Goal: Task Accomplishment & Management: Manage account settings

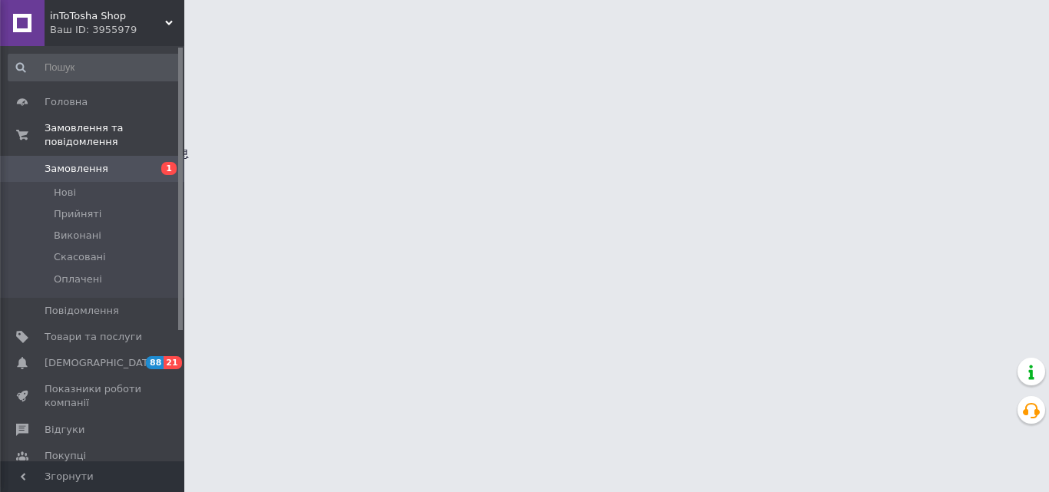
click at [68, 162] on span "Замовлення" at bounding box center [77, 169] width 64 height 14
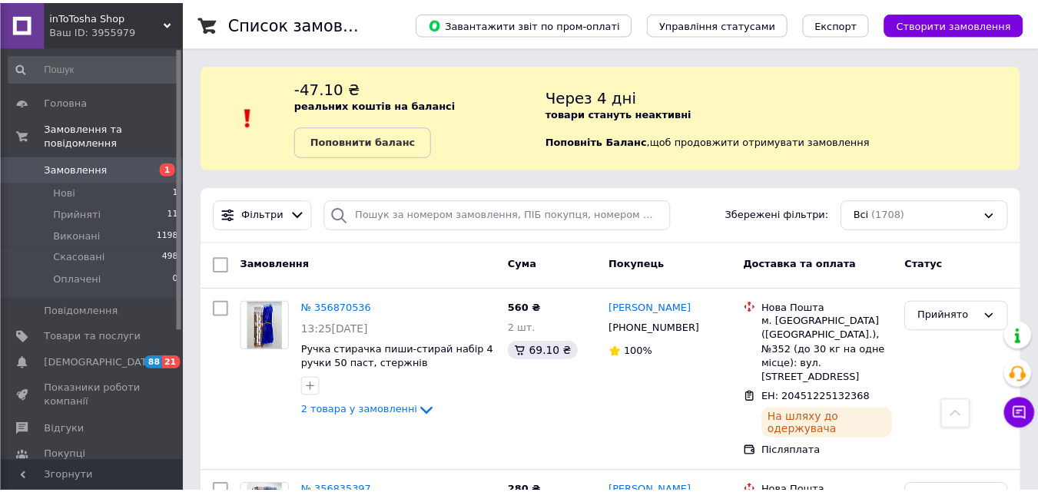
scroll to position [361, 0]
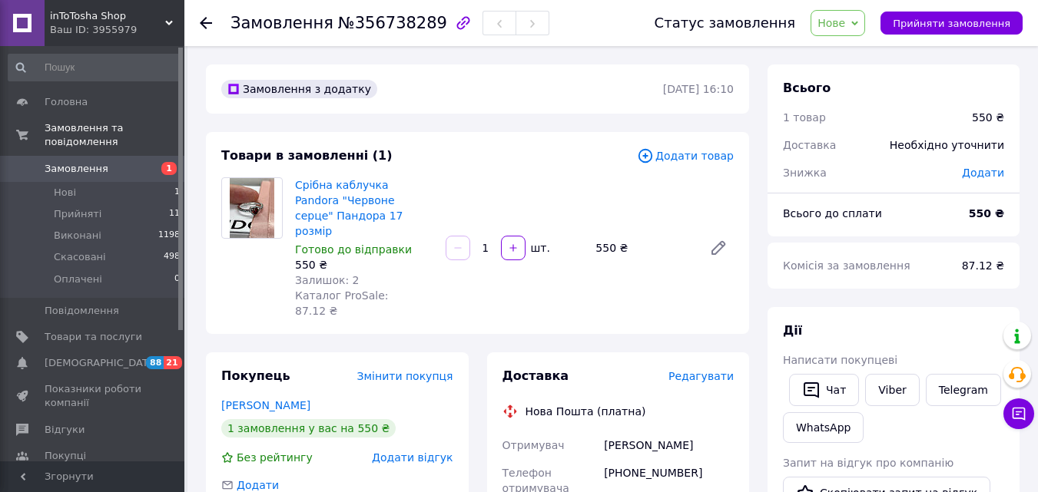
click at [692, 154] on span "Додати товар" at bounding box center [685, 155] width 97 height 17
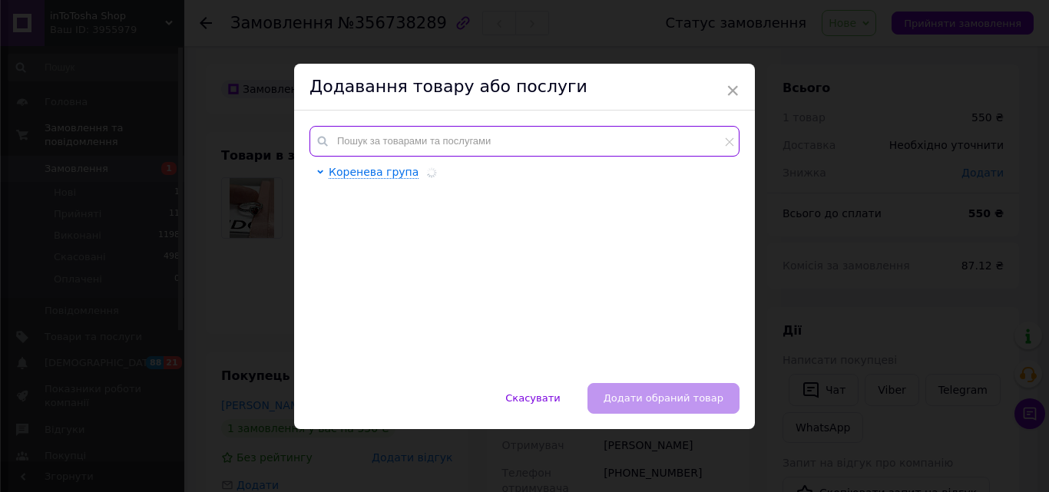
click at [483, 136] on input "text" at bounding box center [525, 141] width 430 height 31
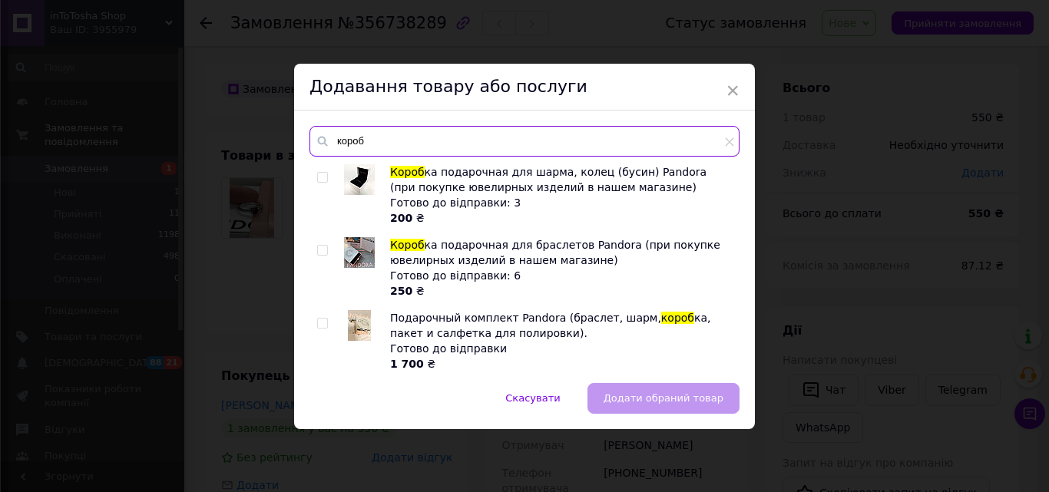
type input "короб"
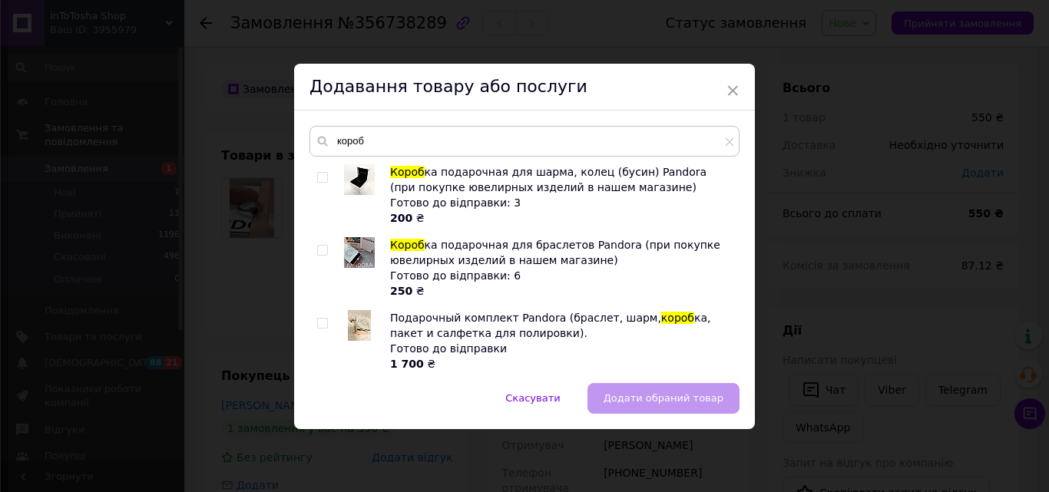
click at [321, 179] on input "checkbox" at bounding box center [322, 178] width 10 height 10
checkbox input "true"
click at [637, 407] on button "Додати обраний товар" at bounding box center [664, 398] width 152 height 31
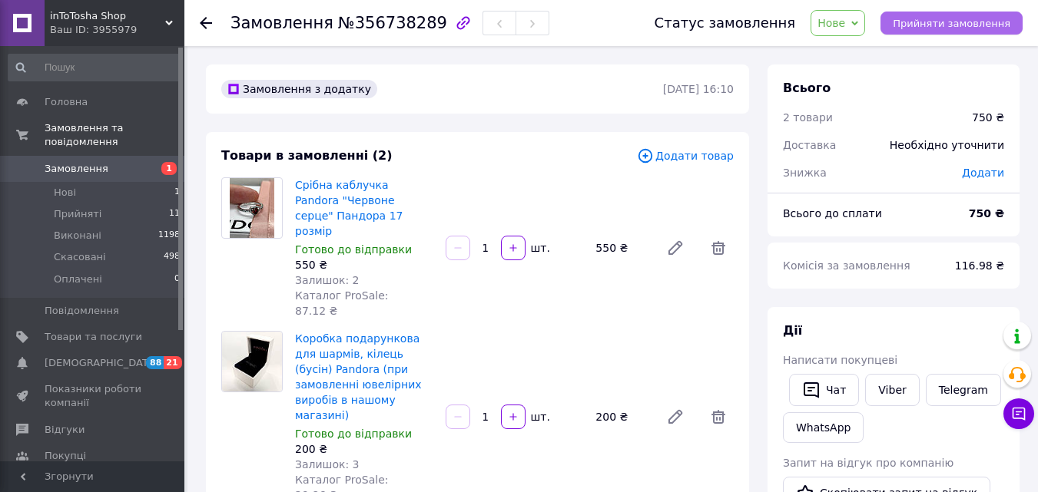
click at [944, 25] on span "Прийняти замовлення" at bounding box center [951, 24] width 118 height 12
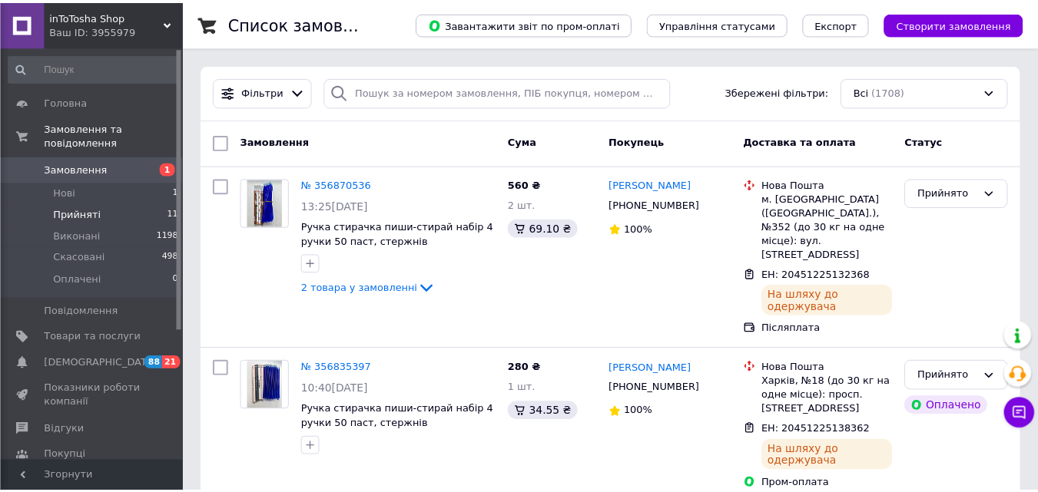
scroll to position [238, 0]
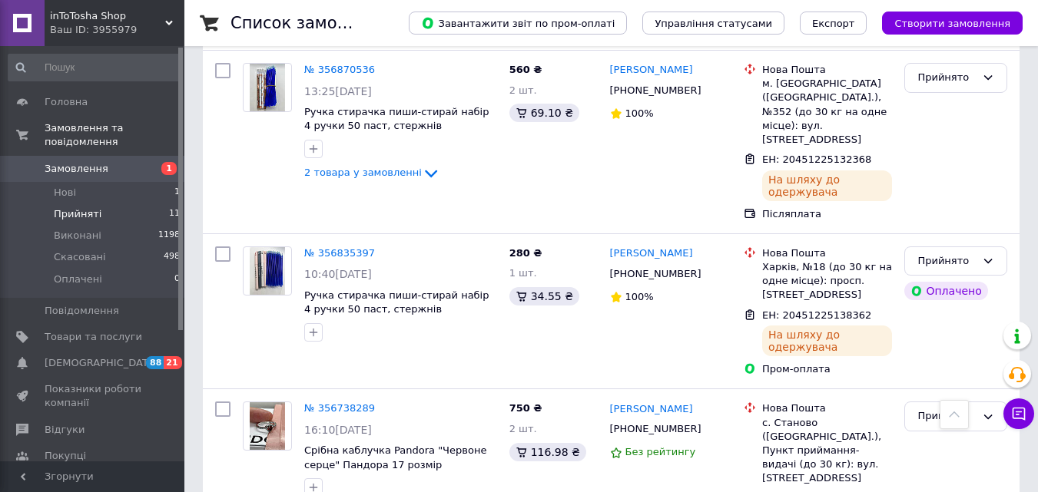
click at [72, 207] on span "Прийняті" at bounding box center [78, 214] width 48 height 14
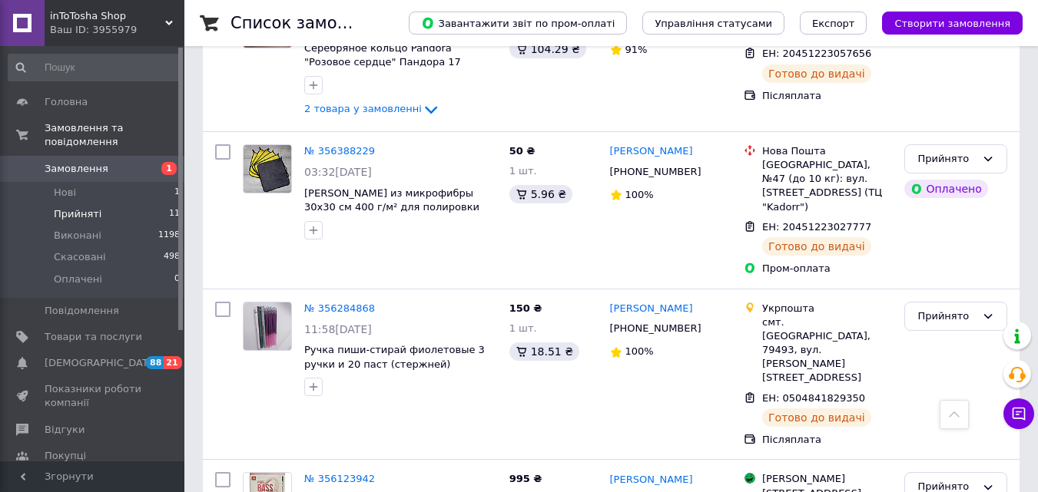
scroll to position [1432, 0]
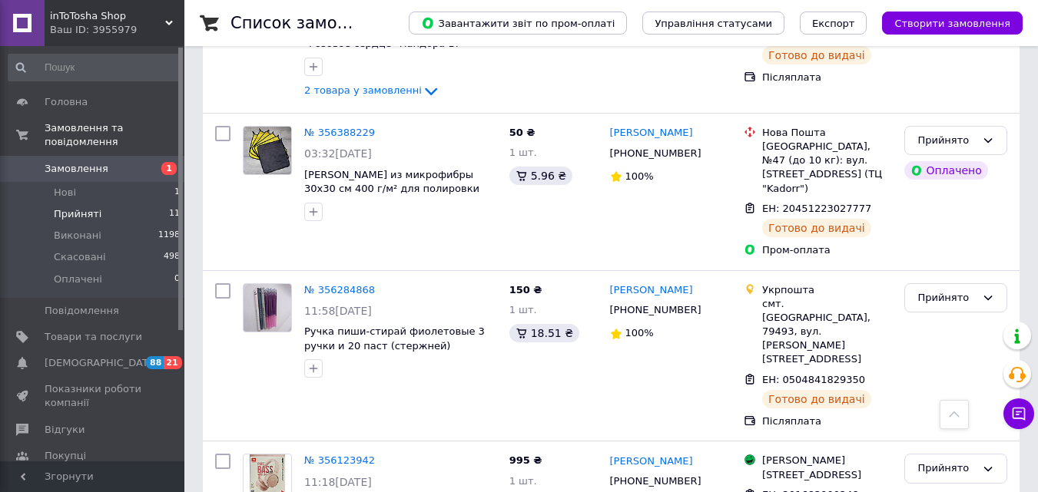
click at [84, 207] on span "Прийняті" at bounding box center [78, 214] width 48 height 14
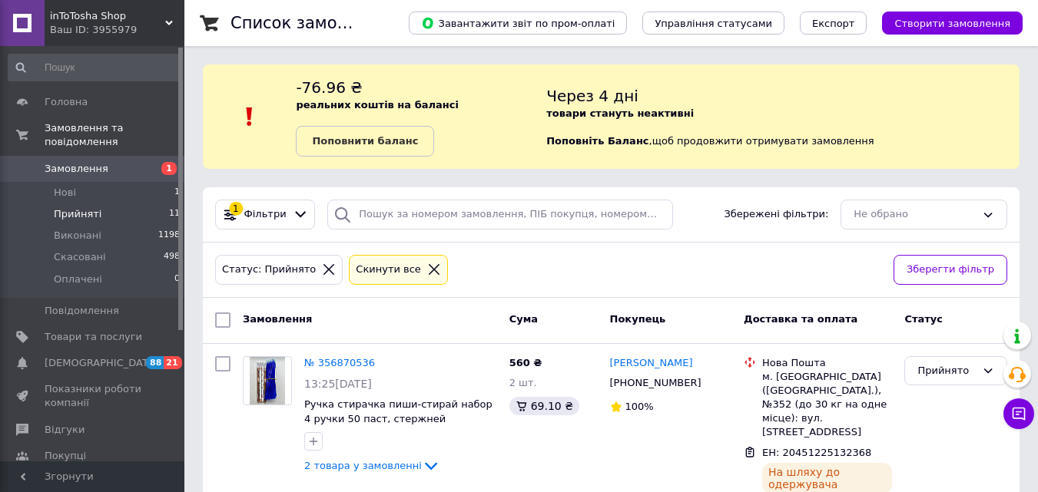
click at [63, 330] on span "Товари та послуги" at bounding box center [94, 337] width 98 height 14
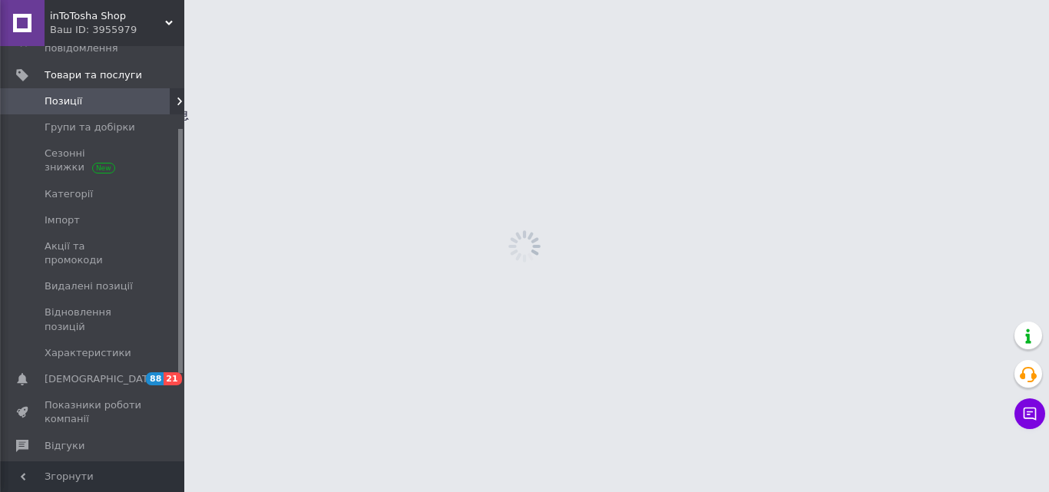
scroll to position [230, 0]
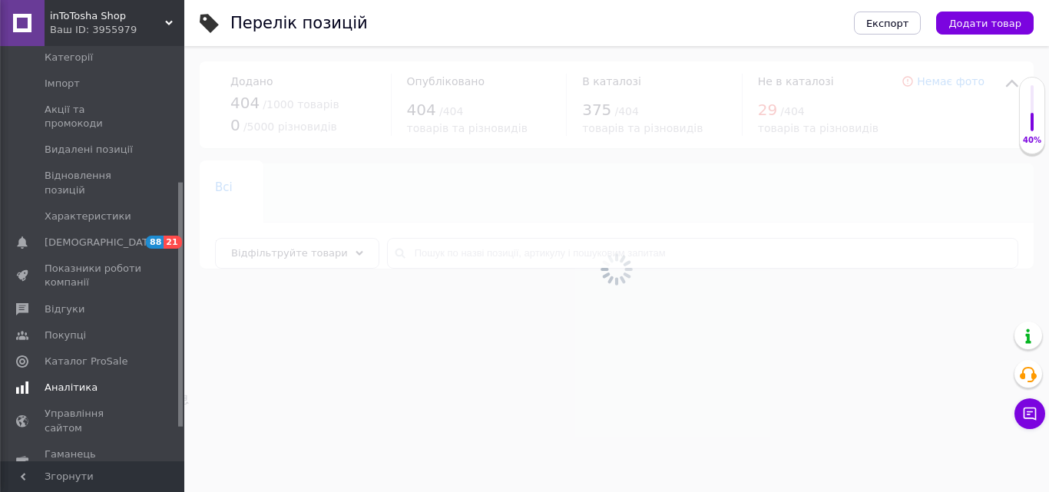
click at [63, 381] on span "Аналітика" at bounding box center [71, 388] width 53 height 14
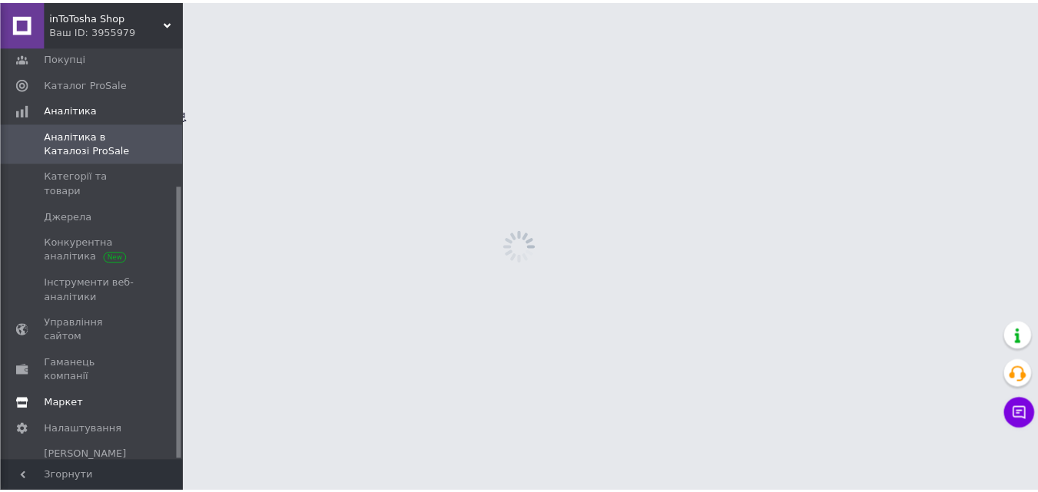
scroll to position [210, 0]
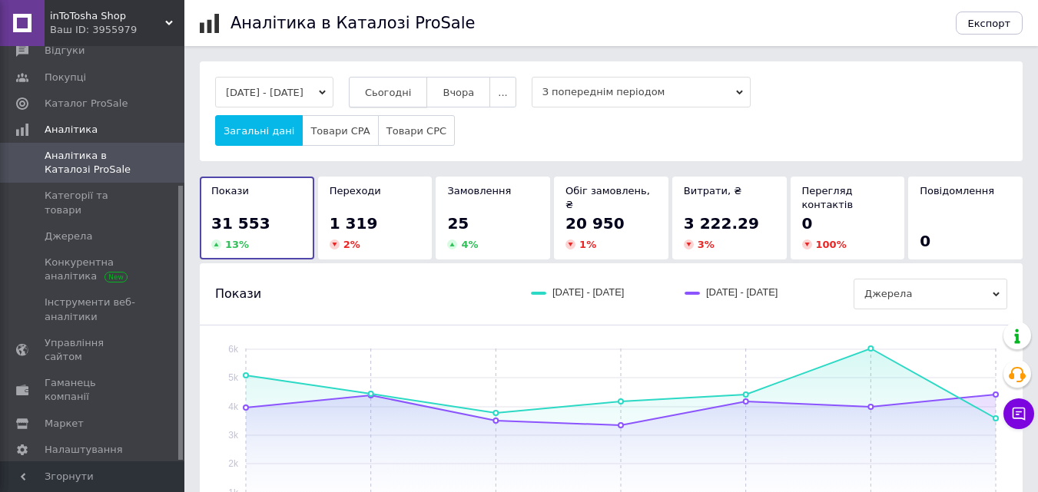
click at [412, 95] on span "Сьогодні" at bounding box center [388, 93] width 47 height 12
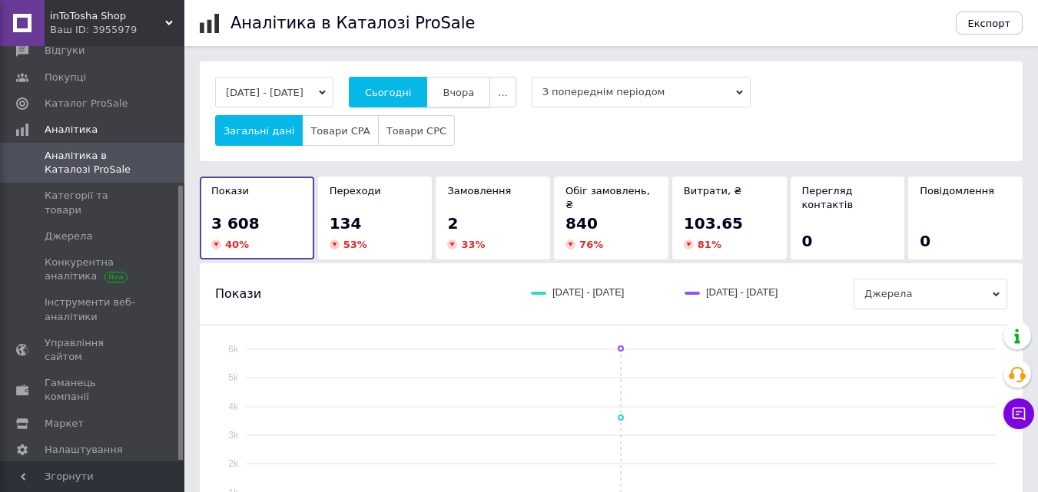
click at [470, 91] on span "Вчора" at bounding box center [457, 93] width 31 height 12
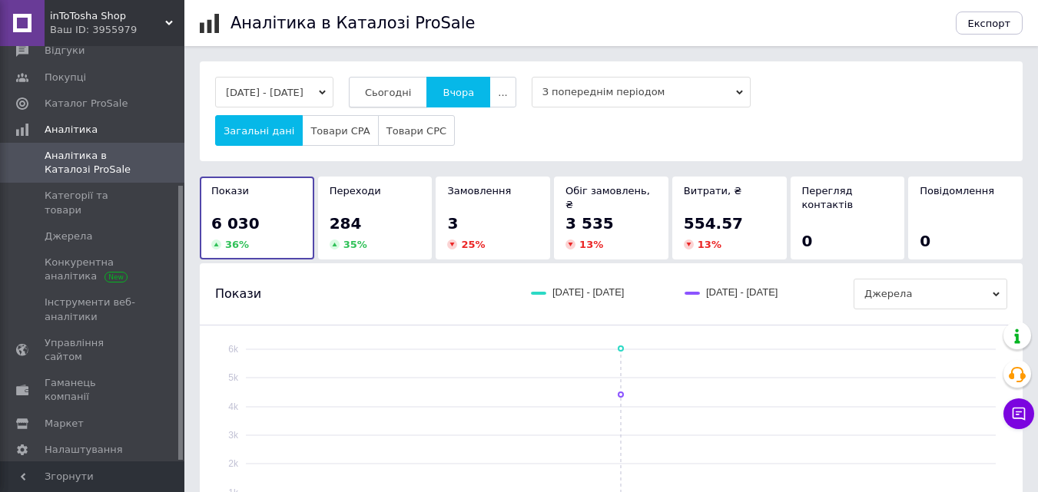
click at [412, 93] on span "Сьогодні" at bounding box center [388, 93] width 47 height 12
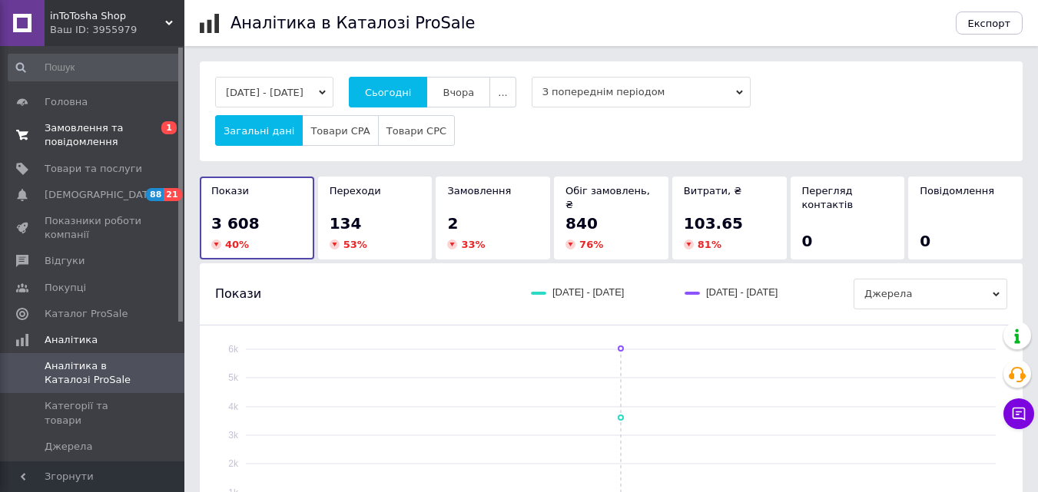
click at [57, 135] on span "Замовлення та повідомлення" at bounding box center [94, 135] width 98 height 28
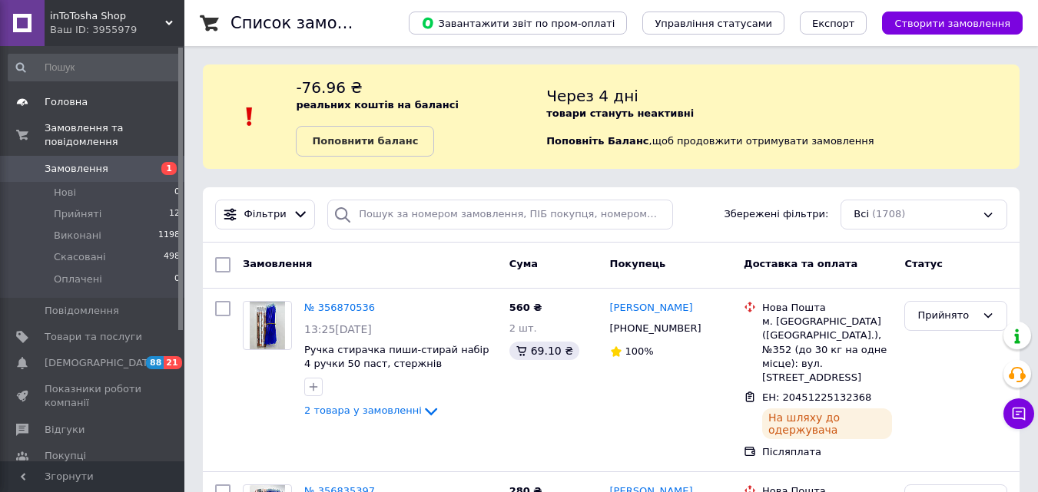
click at [67, 207] on span "Прийняті" at bounding box center [78, 214] width 48 height 14
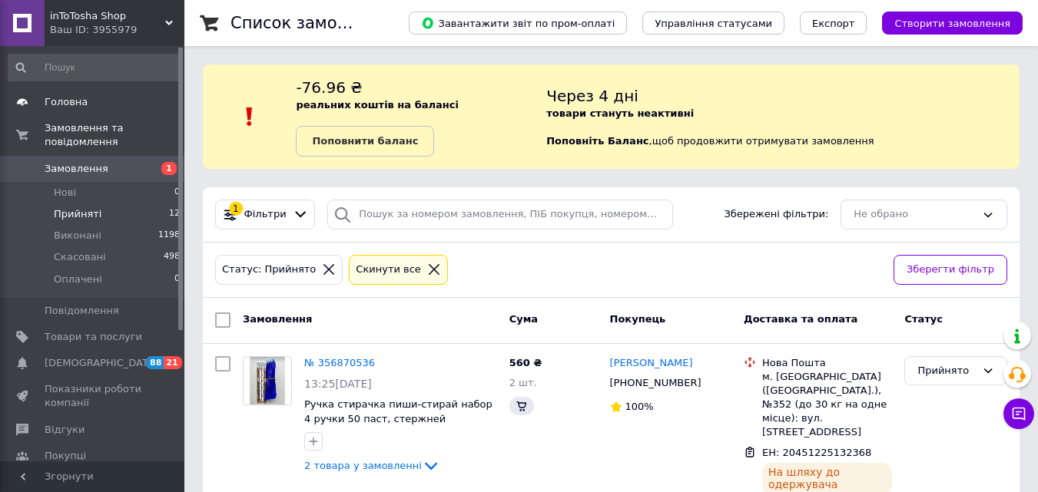
click at [59, 95] on span "Головна" at bounding box center [66, 102] width 43 height 14
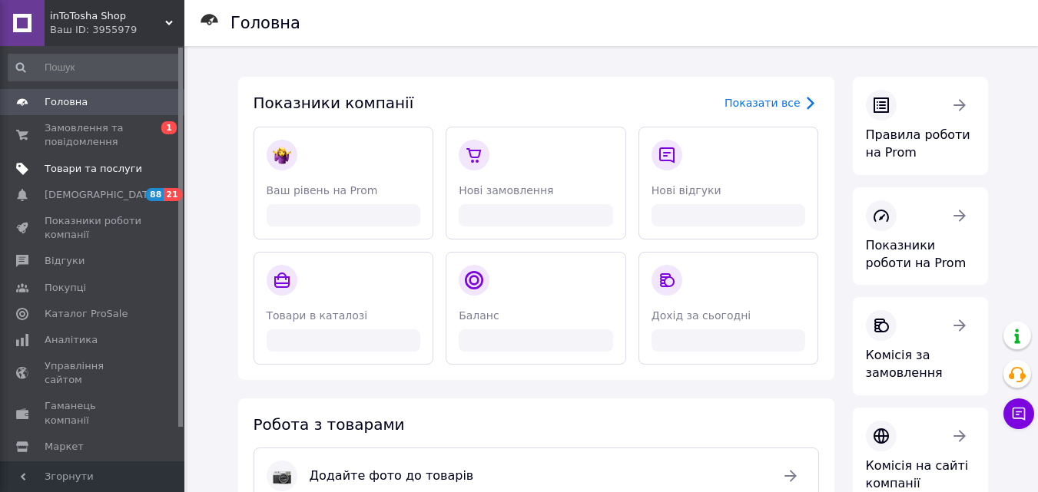
click at [67, 172] on span "Товари та послуги" at bounding box center [94, 169] width 98 height 14
